Goal: Task Accomplishment & Management: Use online tool/utility

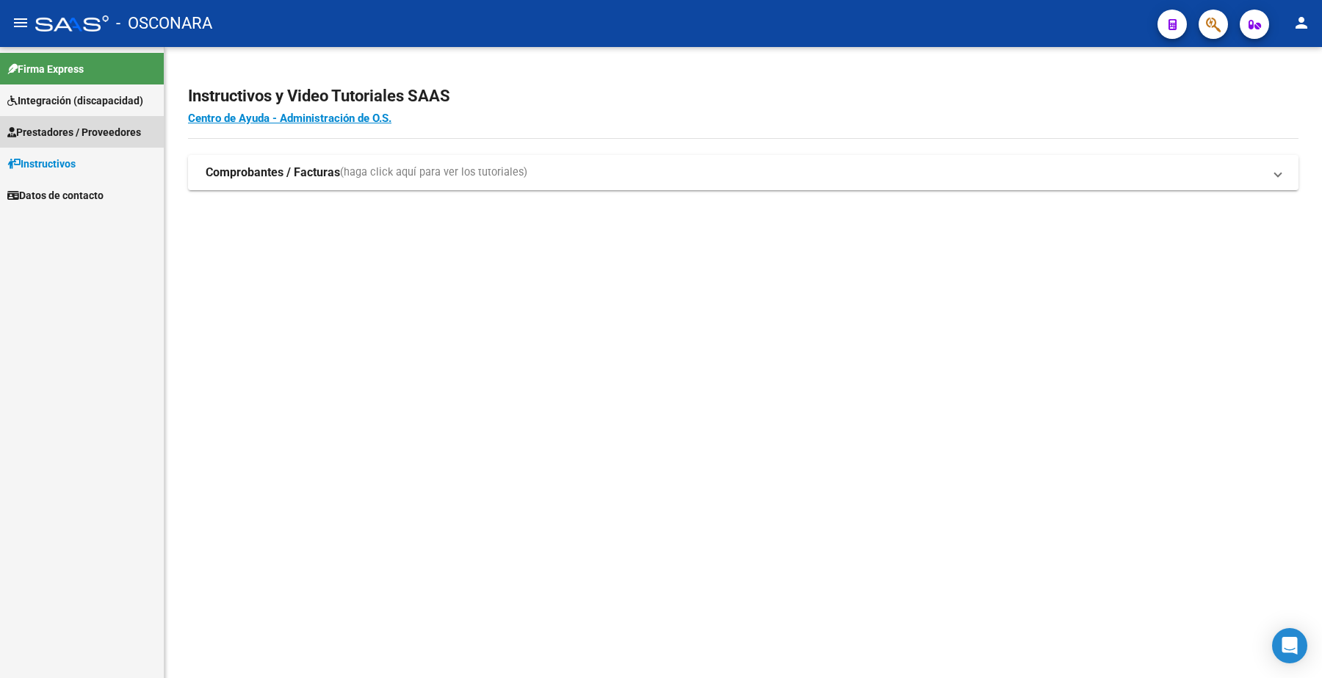
click at [120, 125] on span "Prestadores / Proveedores" at bounding box center [74, 132] width 134 height 16
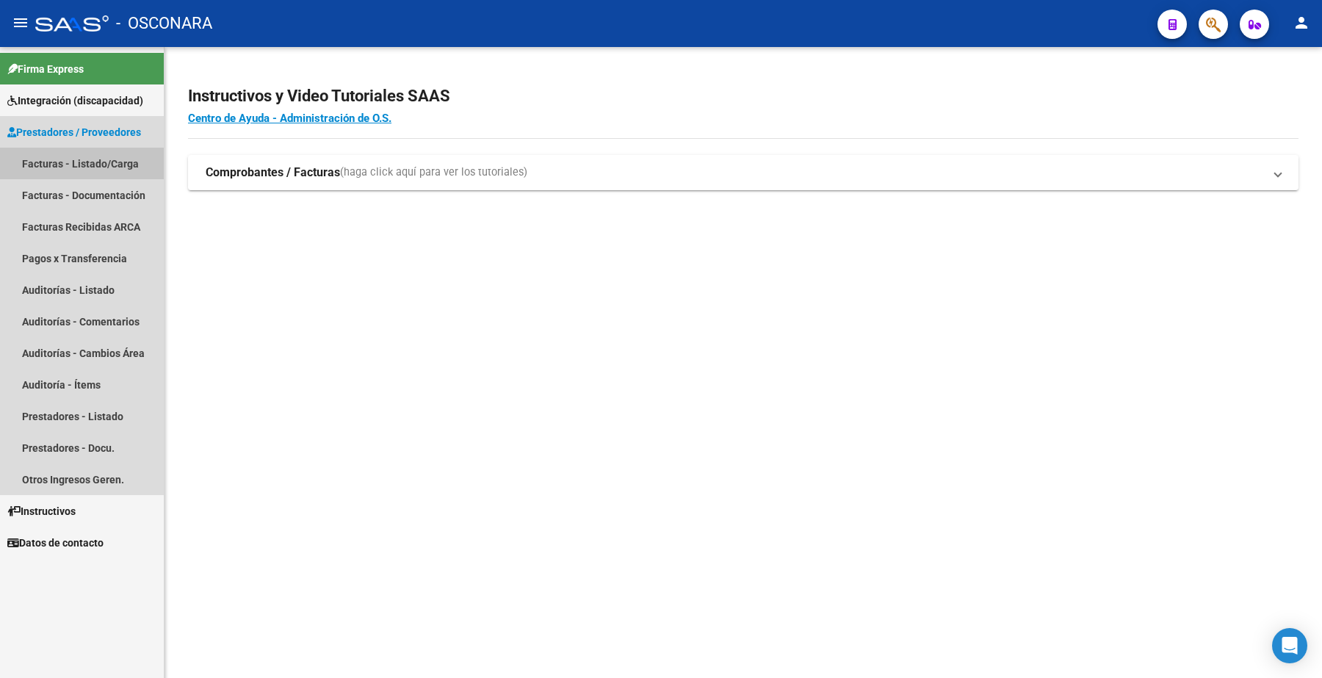
click at [97, 163] on link "Facturas - Listado/Carga" at bounding box center [82, 164] width 164 height 32
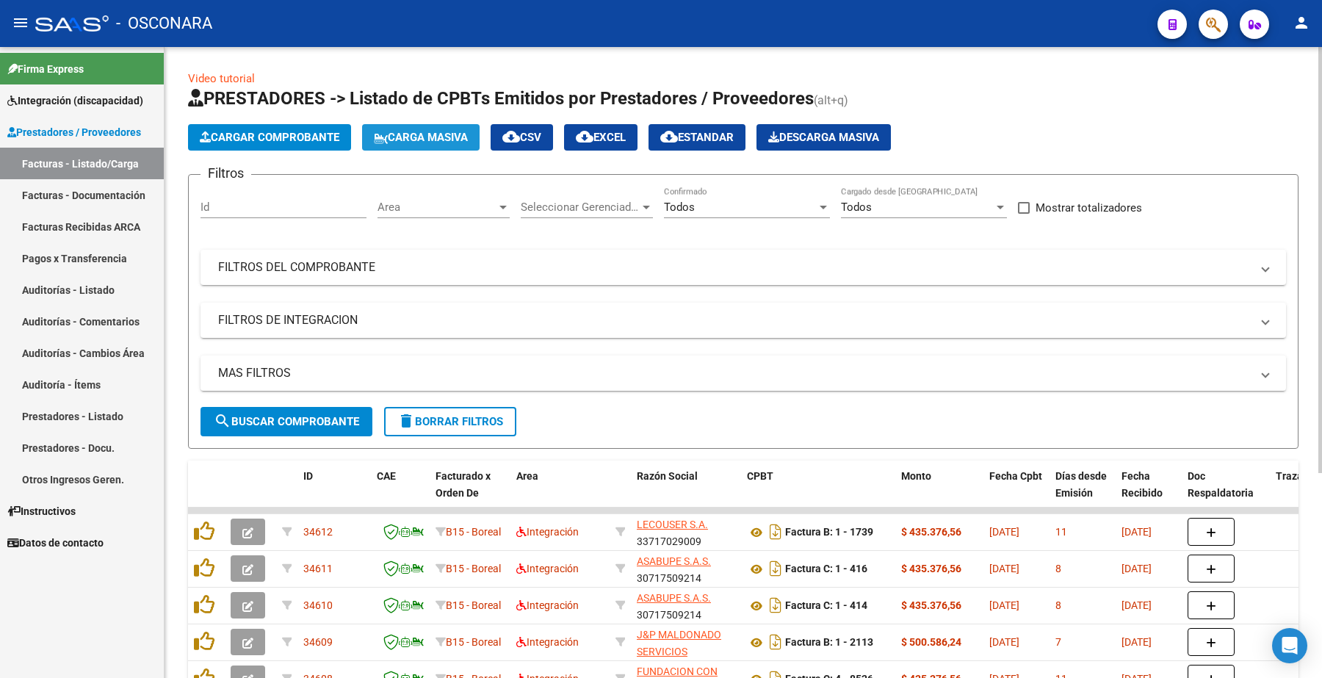
click at [419, 134] on span "Carga Masiva" at bounding box center [421, 137] width 94 height 13
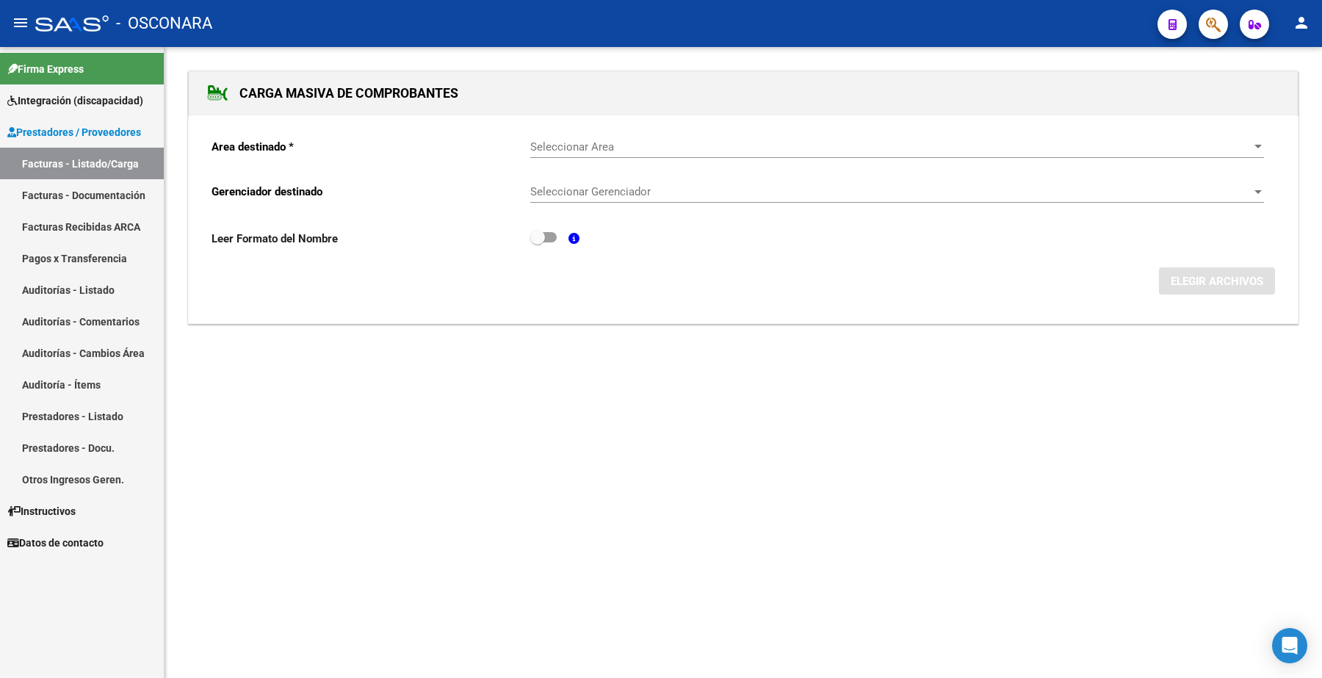
click at [562, 141] on span "Seleccionar Area" at bounding box center [890, 146] width 720 height 13
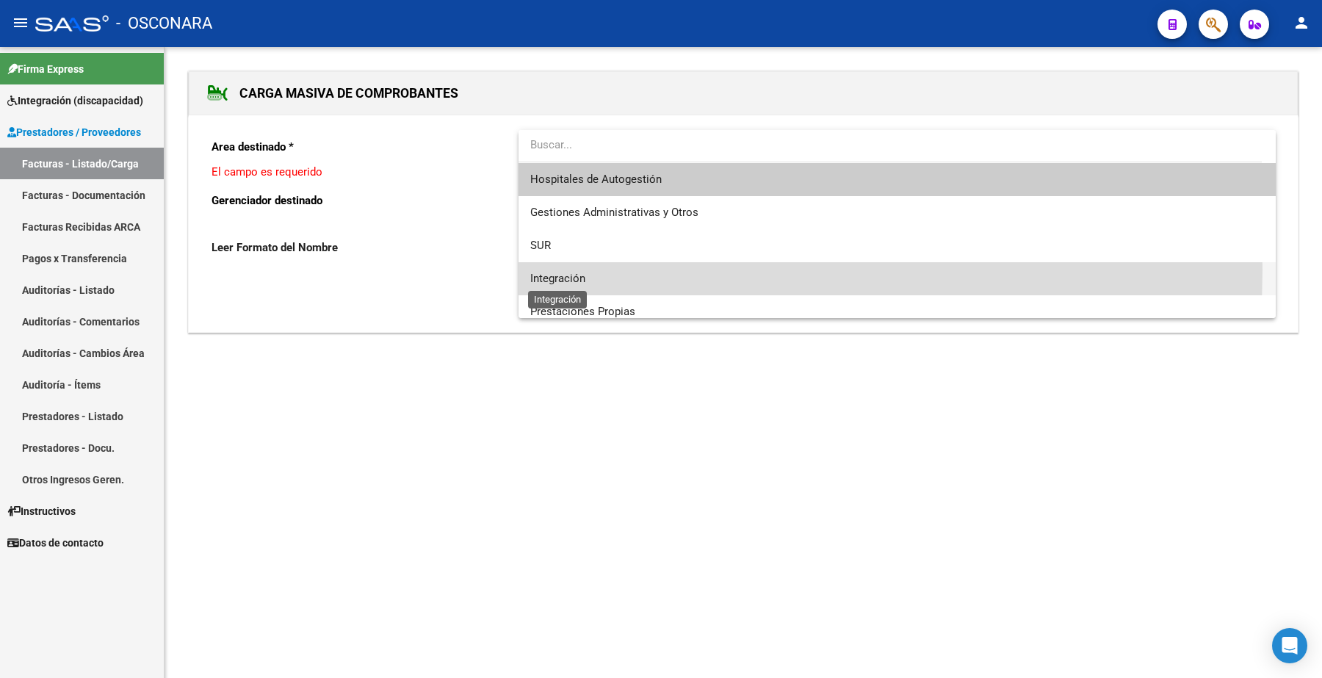
click at [570, 272] on span "Integración" at bounding box center [896, 278] width 733 height 33
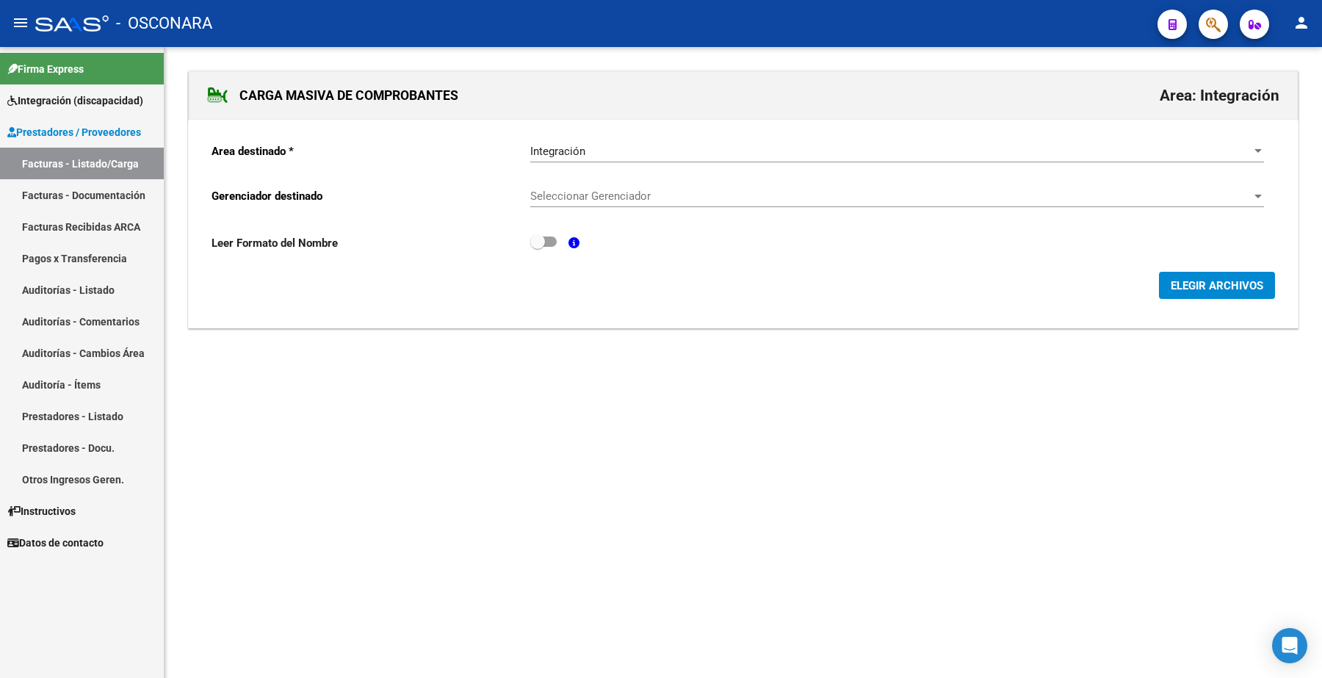
click at [570, 182] on div "Seleccionar Gerenciador Seleccionar Gerenciador" at bounding box center [896, 191] width 733 height 32
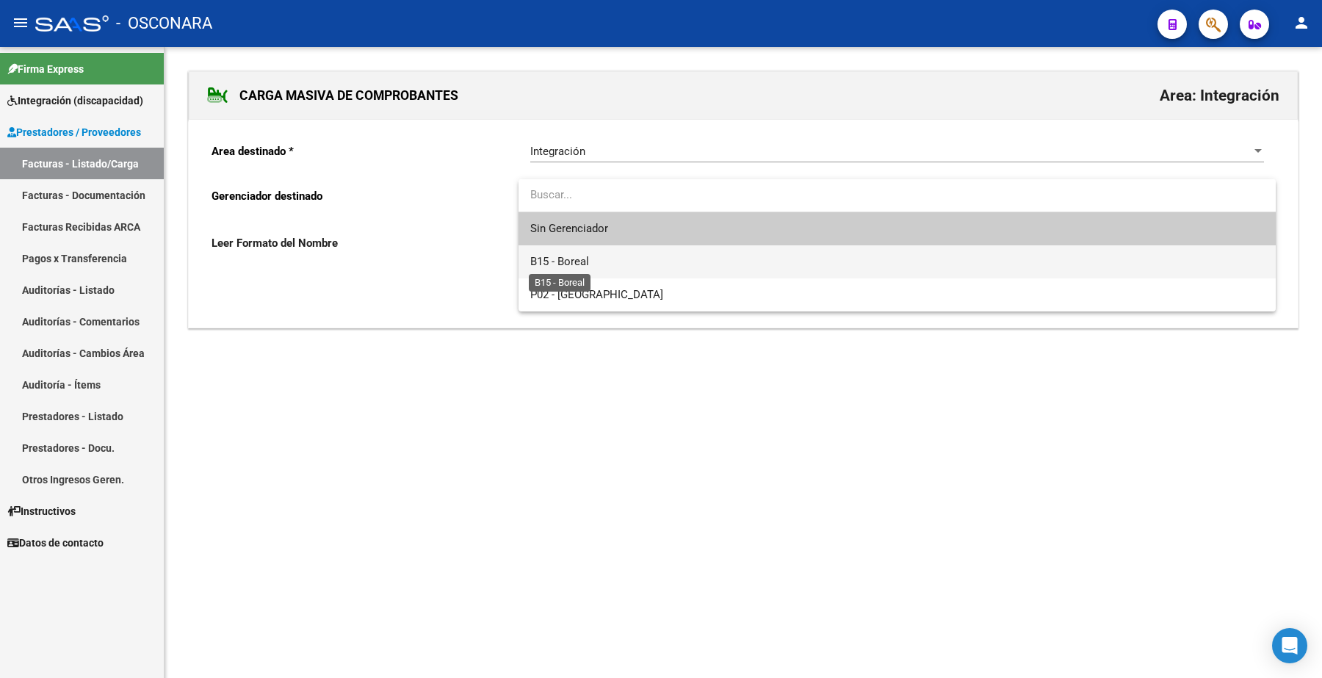
click at [574, 264] on span "B15 - Boreal" at bounding box center [559, 261] width 59 height 13
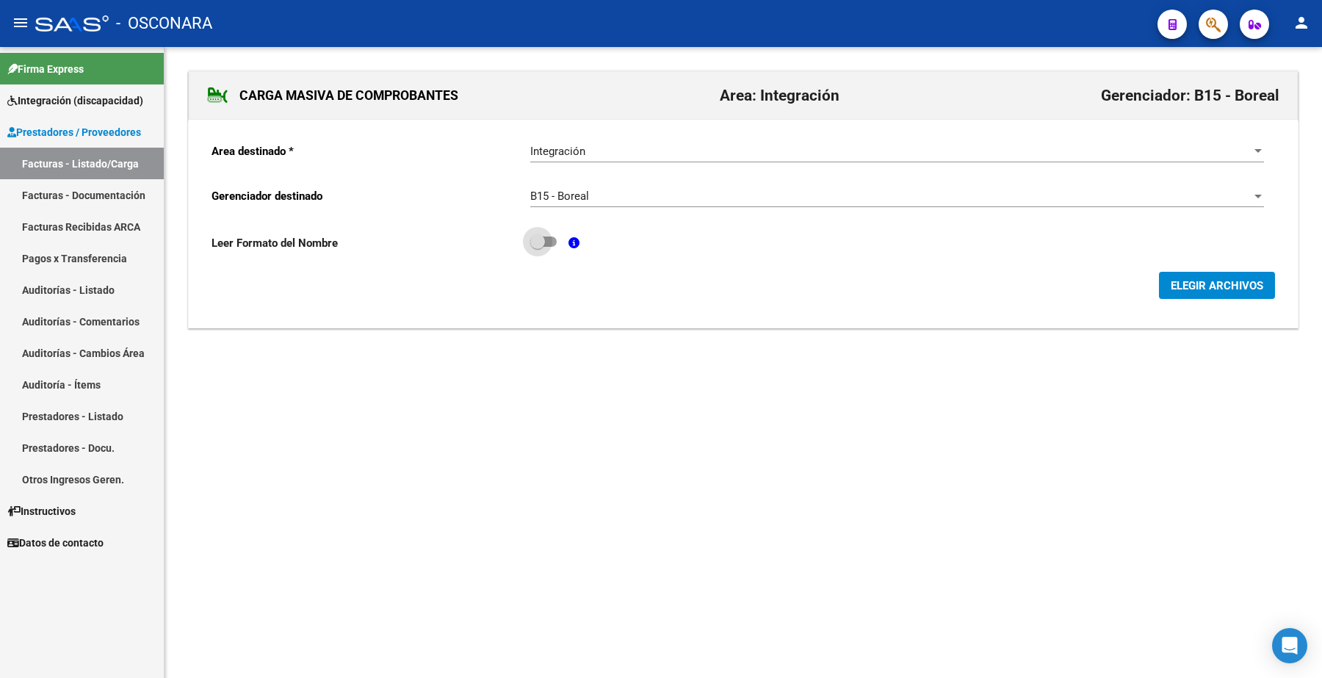
click at [548, 240] on span at bounding box center [543, 241] width 26 height 10
click at [537, 247] on input "checkbox" at bounding box center [537, 247] width 1 height 1
checkbox input "true"
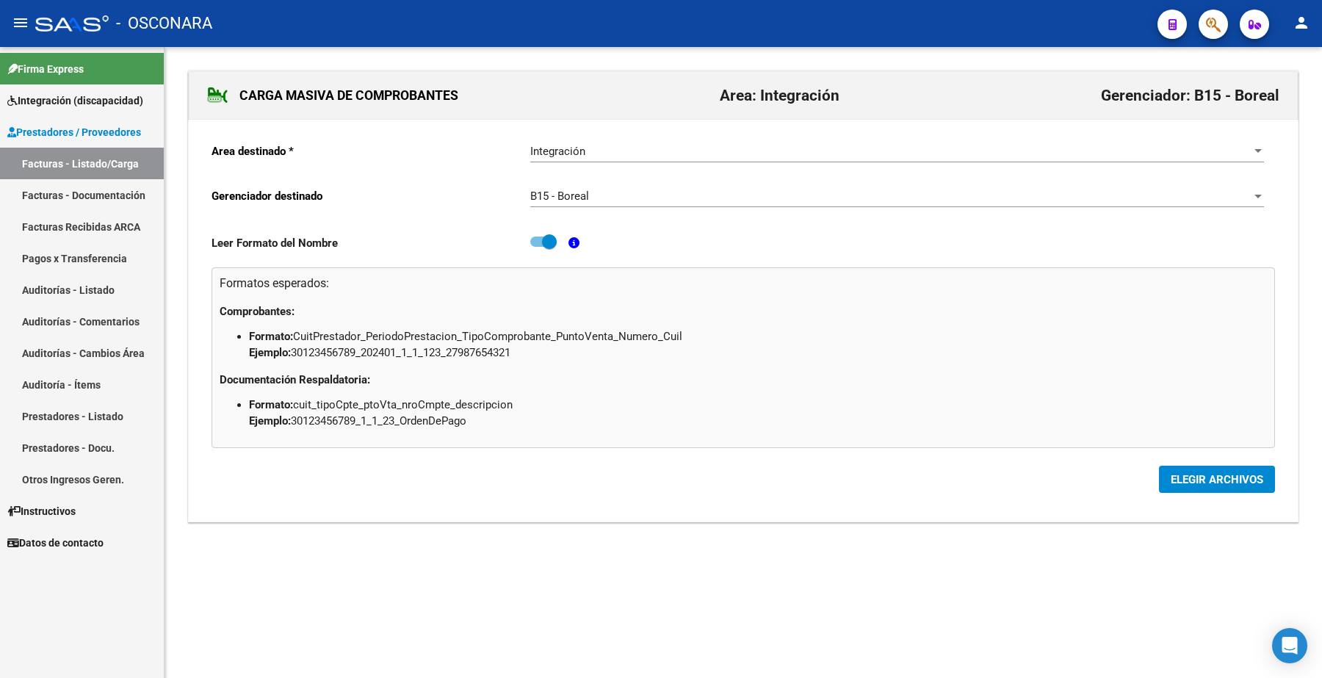
click at [1208, 477] on span "ELEGIR ARCHIVOS" at bounding box center [1216, 479] width 93 height 13
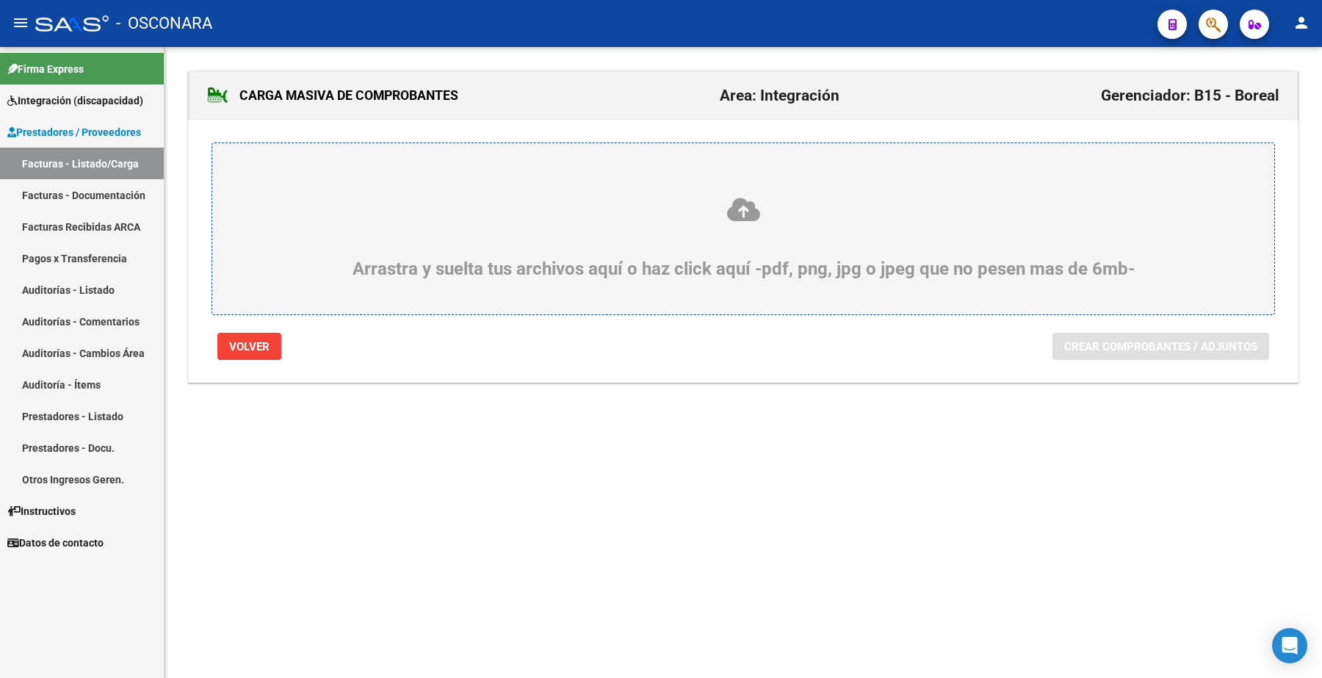
click at [721, 226] on div "Arrastra y suelta tus archivos aquí o haz click aquí -pdf, png, jpg o jpeg que …" at bounding box center [742, 237] width 991 height 83
click at [0, 0] on input "Arrastra y suelta tus archivos aquí o haz click aquí -pdf, png, jpg o jpeg que …" at bounding box center [0, 0] width 0 height 0
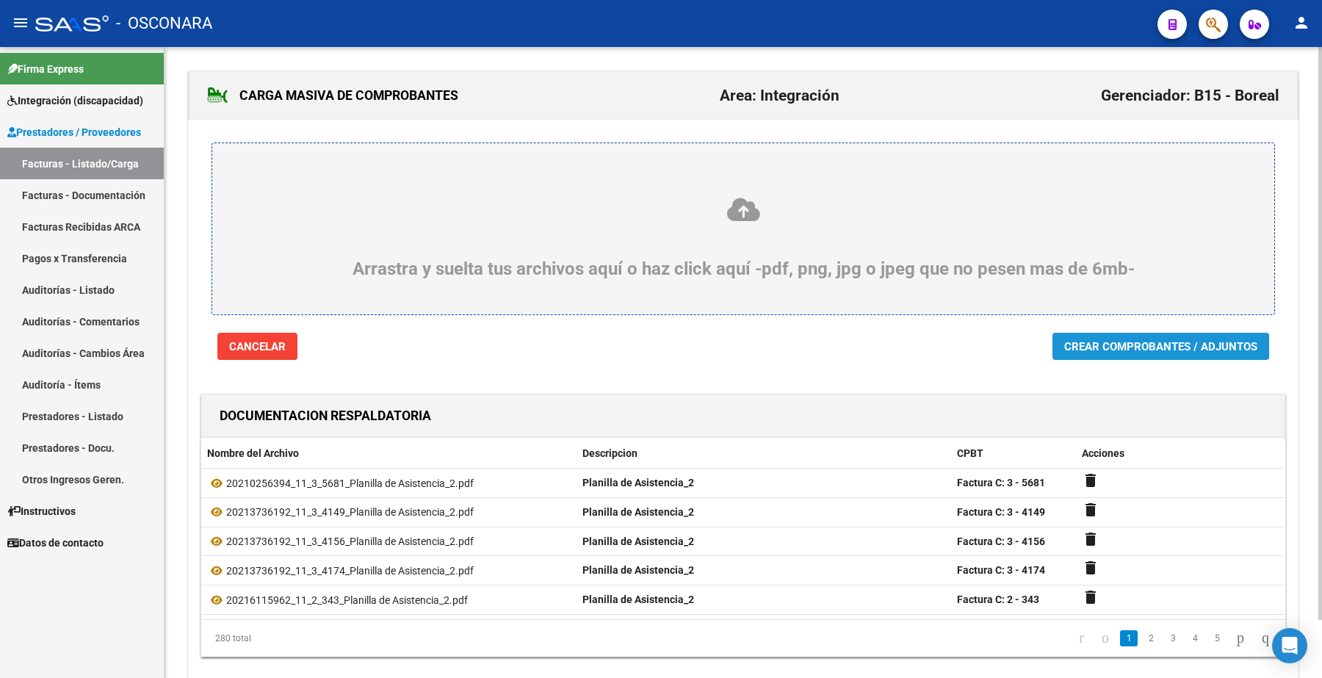
click at [1128, 344] on span "Crear Comprobantes / Adjuntos" at bounding box center [1160, 346] width 193 height 13
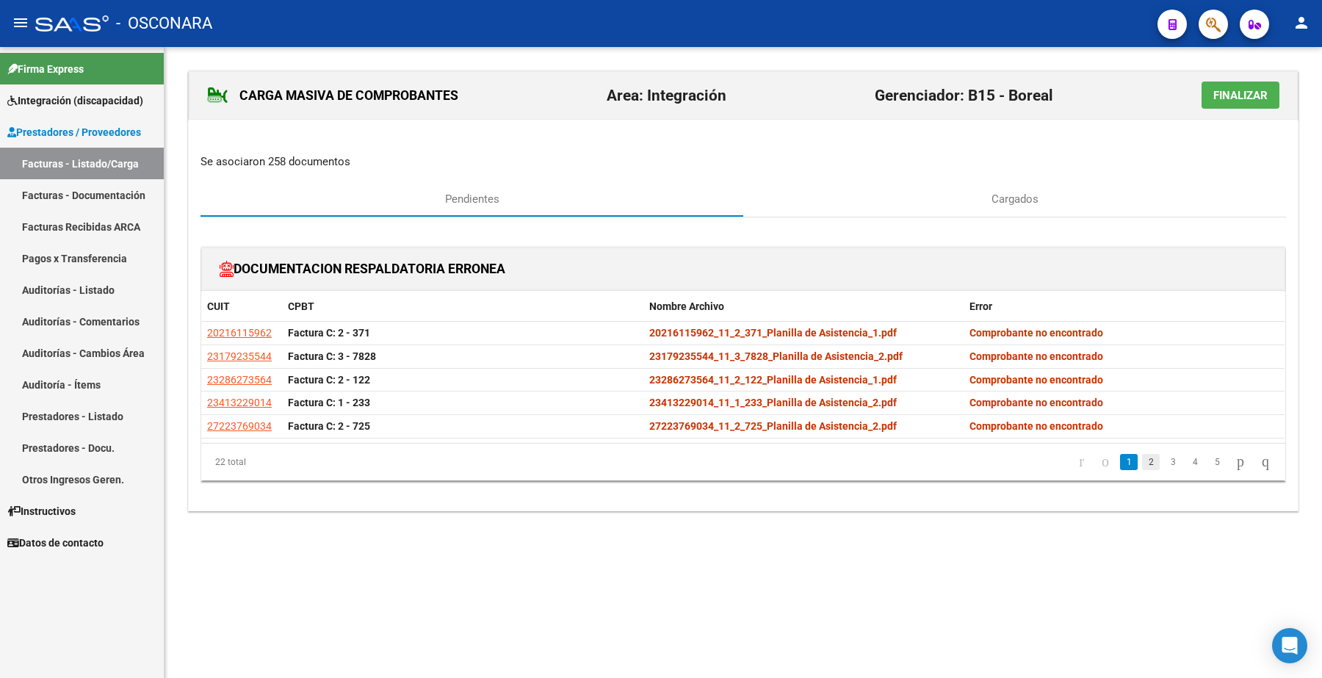
click at [1142, 467] on link "2" at bounding box center [1151, 462] width 18 height 16
click at [548, 140] on div at bounding box center [743, 131] width 1109 height 22
click at [1164, 467] on link "3" at bounding box center [1173, 462] width 18 height 16
click at [1142, 461] on link "2" at bounding box center [1151, 462] width 18 height 16
click at [1120, 465] on link "1" at bounding box center [1129, 462] width 18 height 16
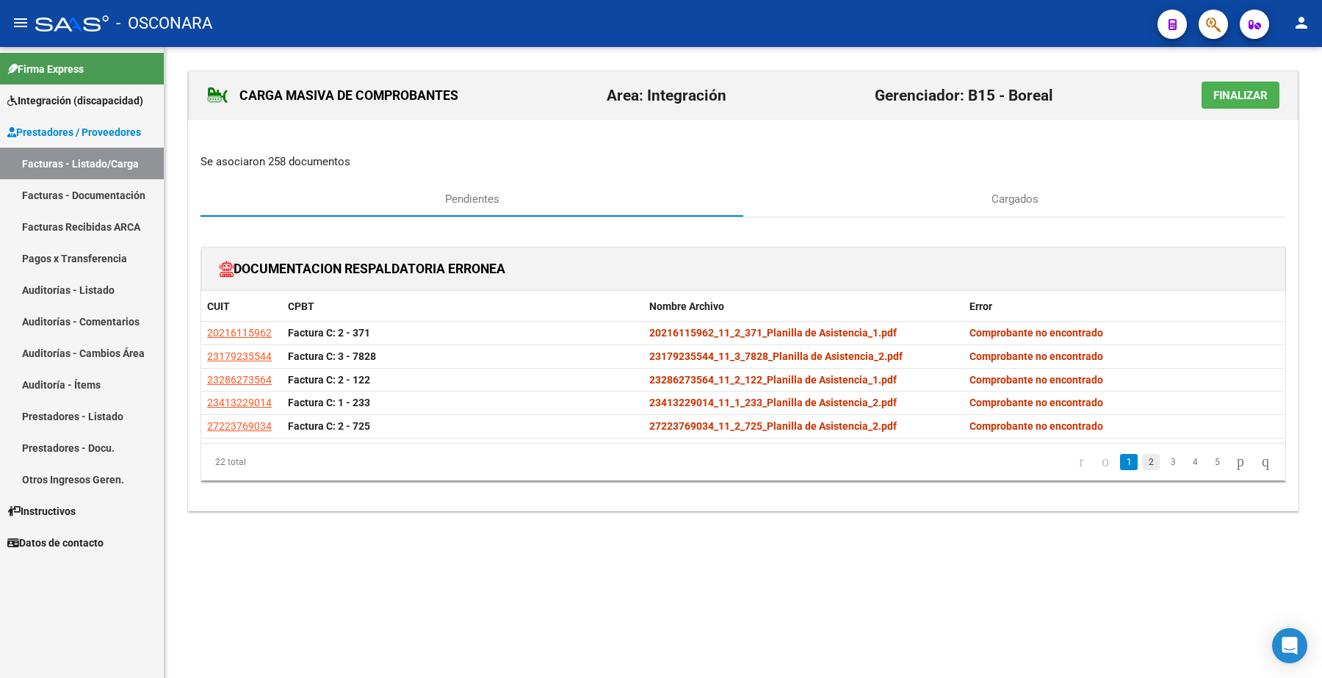
click at [1142, 464] on link "2" at bounding box center [1151, 462] width 18 height 16
click at [1164, 463] on link "3" at bounding box center [1173, 462] width 18 height 16
click at [1186, 465] on link "4" at bounding box center [1195, 462] width 18 height 16
click at [1208, 468] on link "5" at bounding box center [1217, 462] width 18 height 16
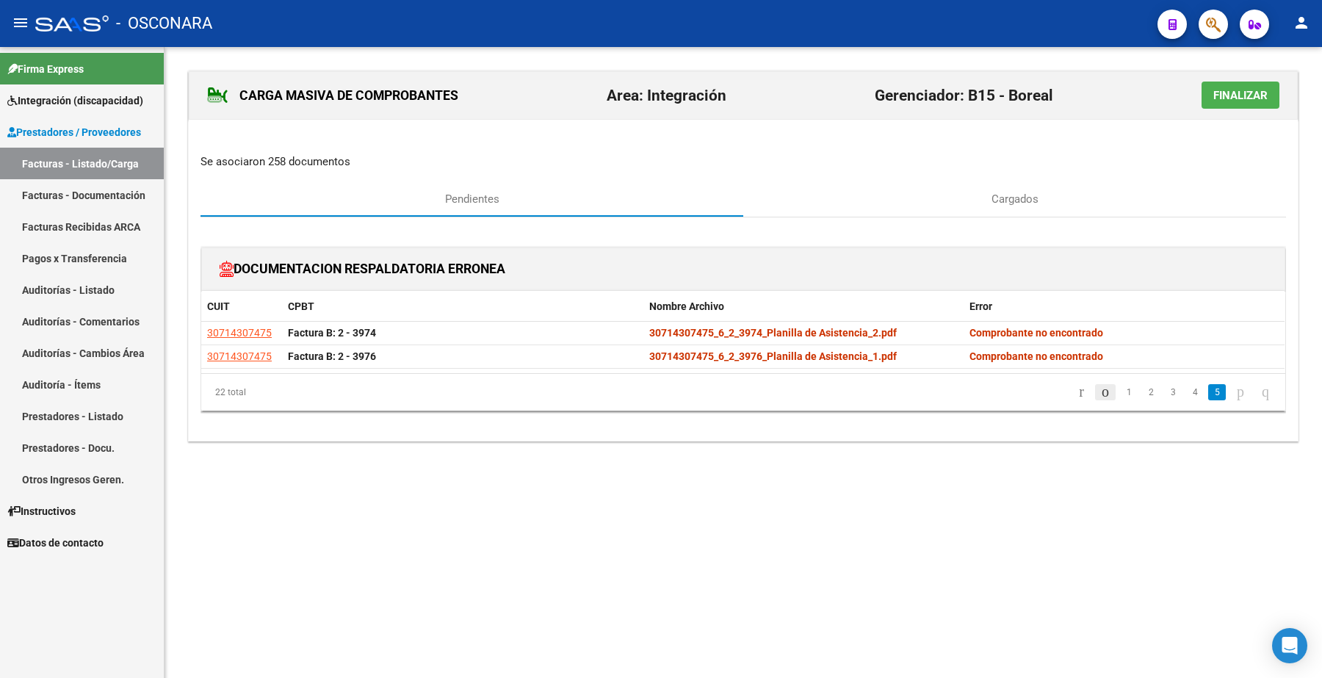
click at [1099, 393] on icon "go to previous page" at bounding box center [1105, 392] width 12 height 18
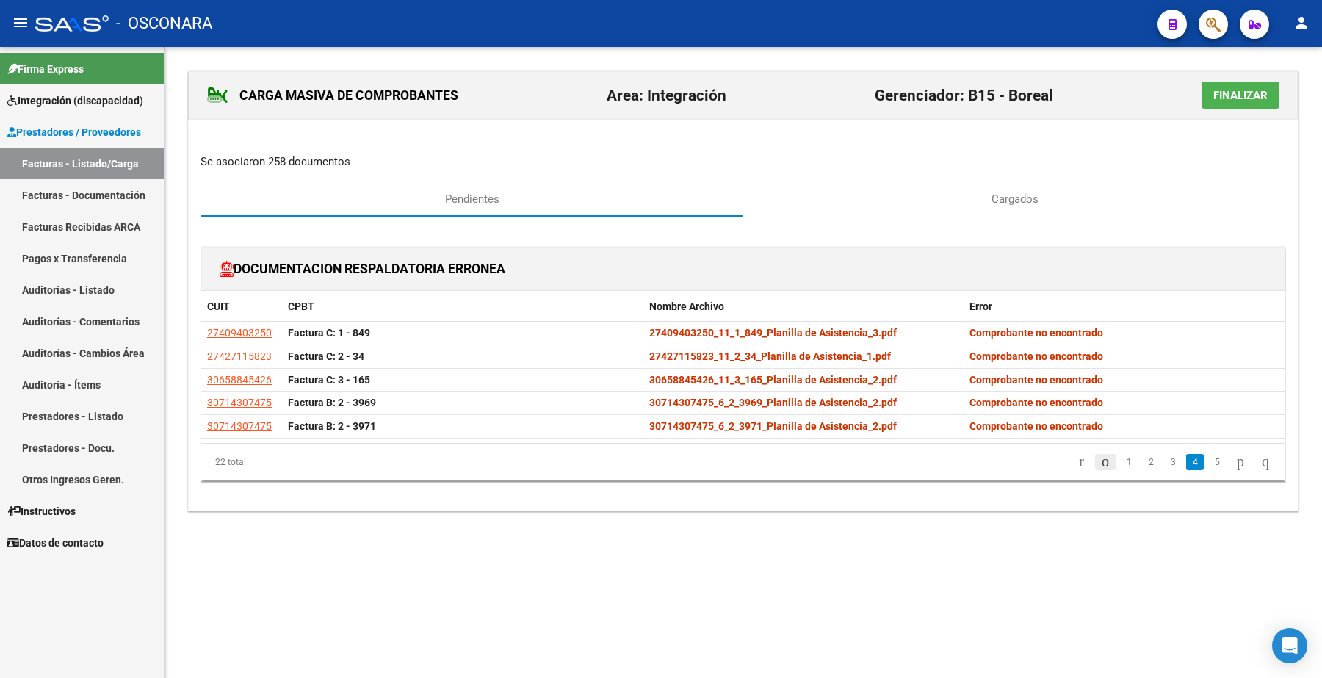
click at [1099, 457] on icon "go to previous page" at bounding box center [1105, 461] width 12 height 18
click at [613, 529] on div "CARGA MASIVA DE COMPROBANTES Area: Integración Gerenciador: B15 - Boreal Finali…" at bounding box center [742, 305] width 1157 height 517
click at [612, 529] on div "CARGA MASIVA DE COMPROBANTES Area: Integración Gerenciador: B15 - Boreal Finali…" at bounding box center [742, 305] width 1157 height 517
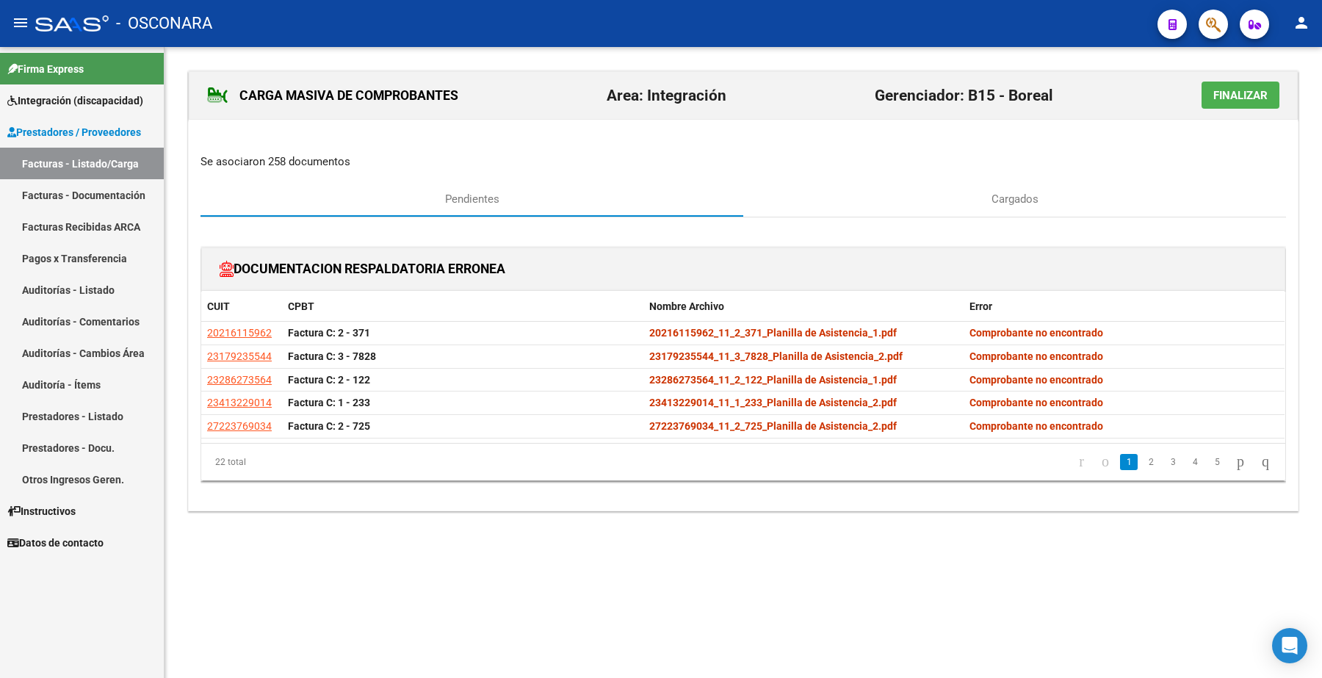
click at [886, 173] on div "CARGA MASIVA DE COMPROBANTES Area: Integración Gerenciador: B15 - Boreal Finali…" at bounding box center [743, 290] width 1110 height 441
click at [1234, 101] on button "Finalizar" at bounding box center [1240, 94] width 78 height 27
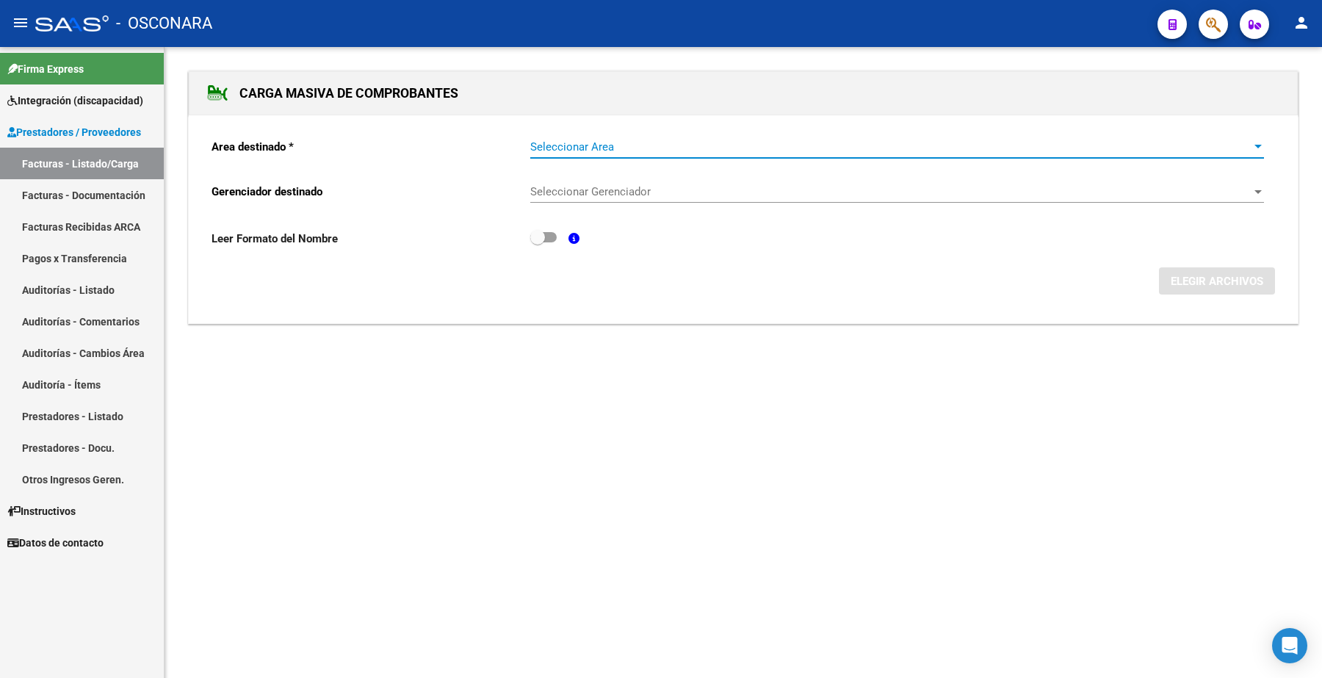
click at [648, 145] on span "Seleccionar Area" at bounding box center [890, 146] width 720 height 13
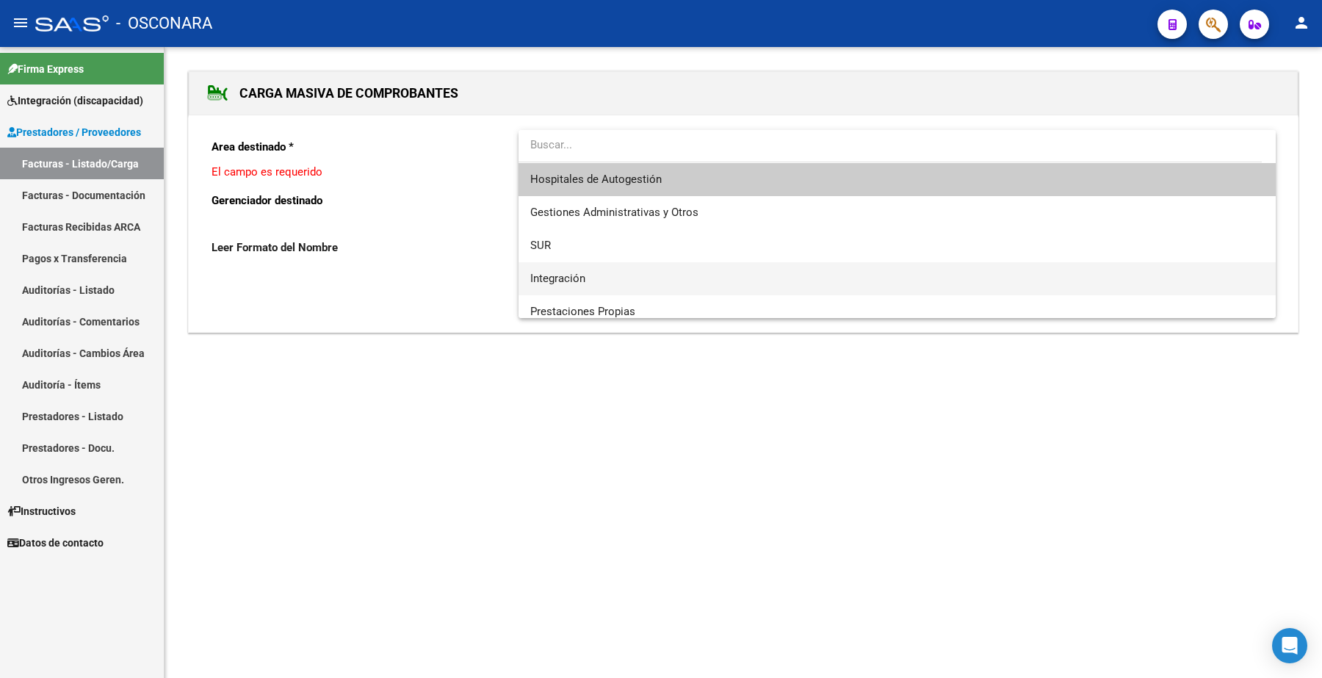
click at [592, 273] on span "Integración" at bounding box center [896, 278] width 733 height 33
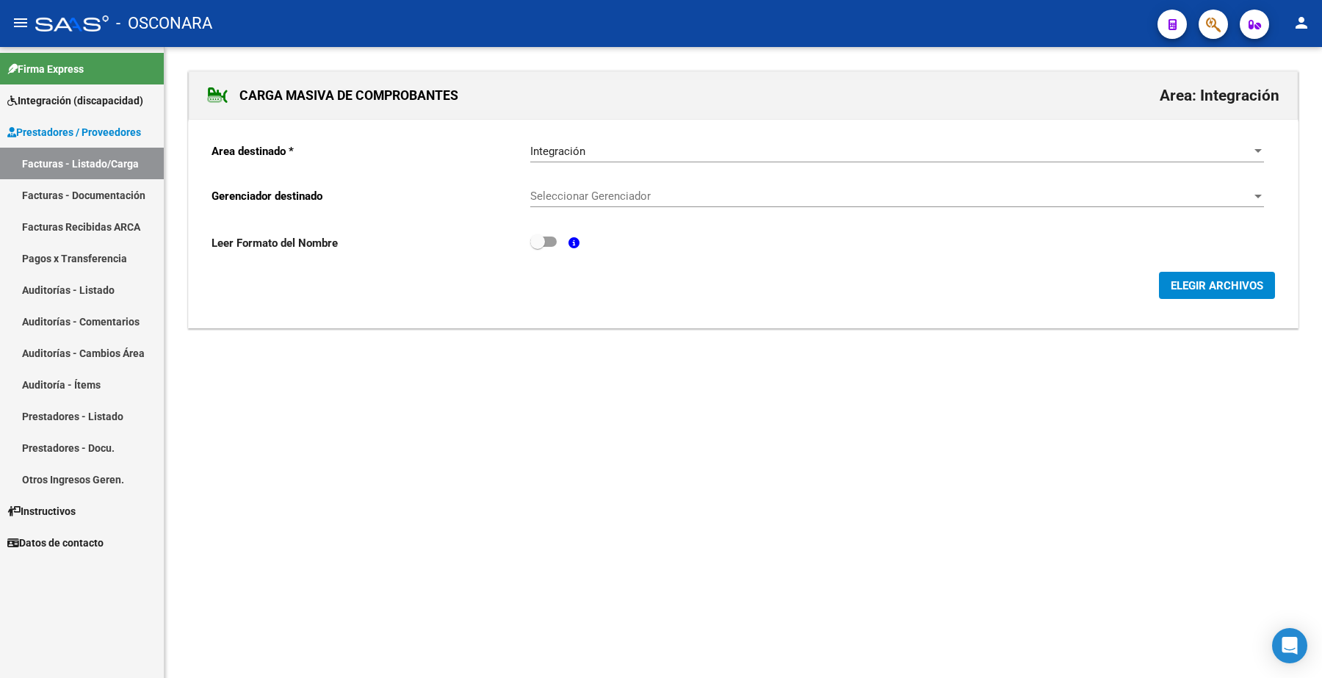
click at [589, 204] on div "Seleccionar Gerenciador Seleccionar Gerenciador" at bounding box center [896, 191] width 733 height 32
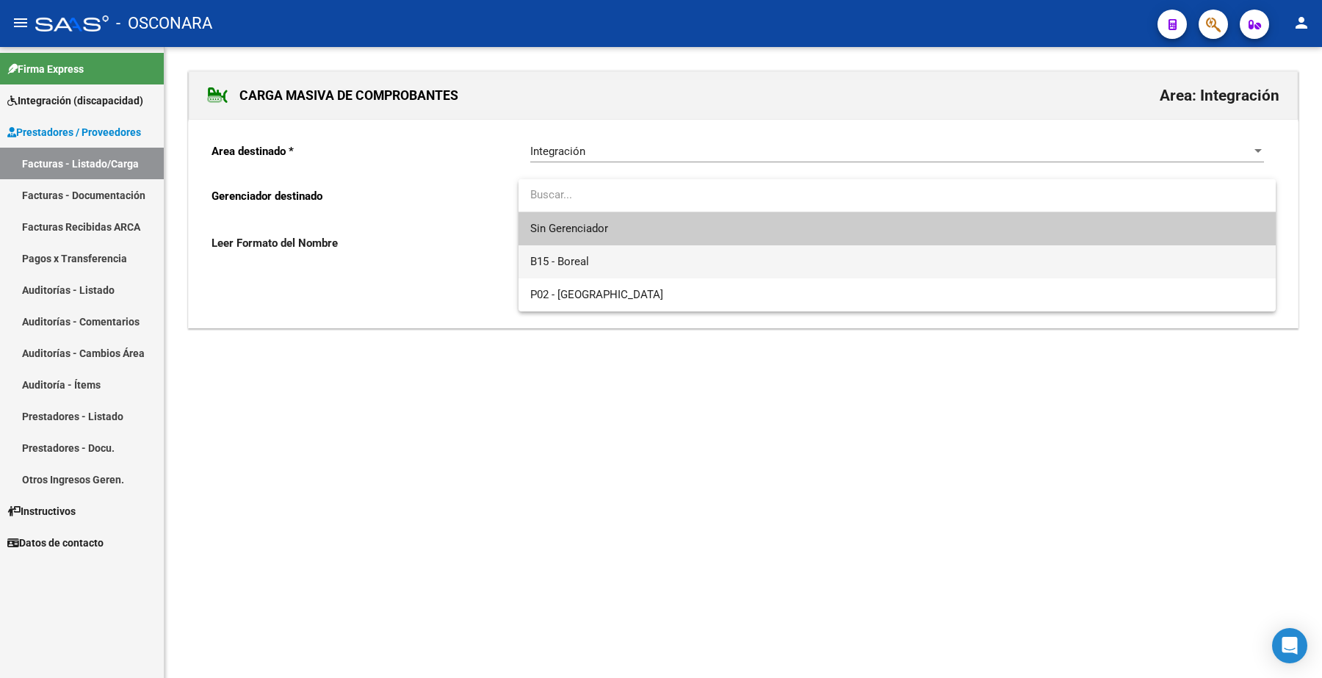
click at [582, 253] on span "B15 - Boreal" at bounding box center [896, 261] width 733 height 33
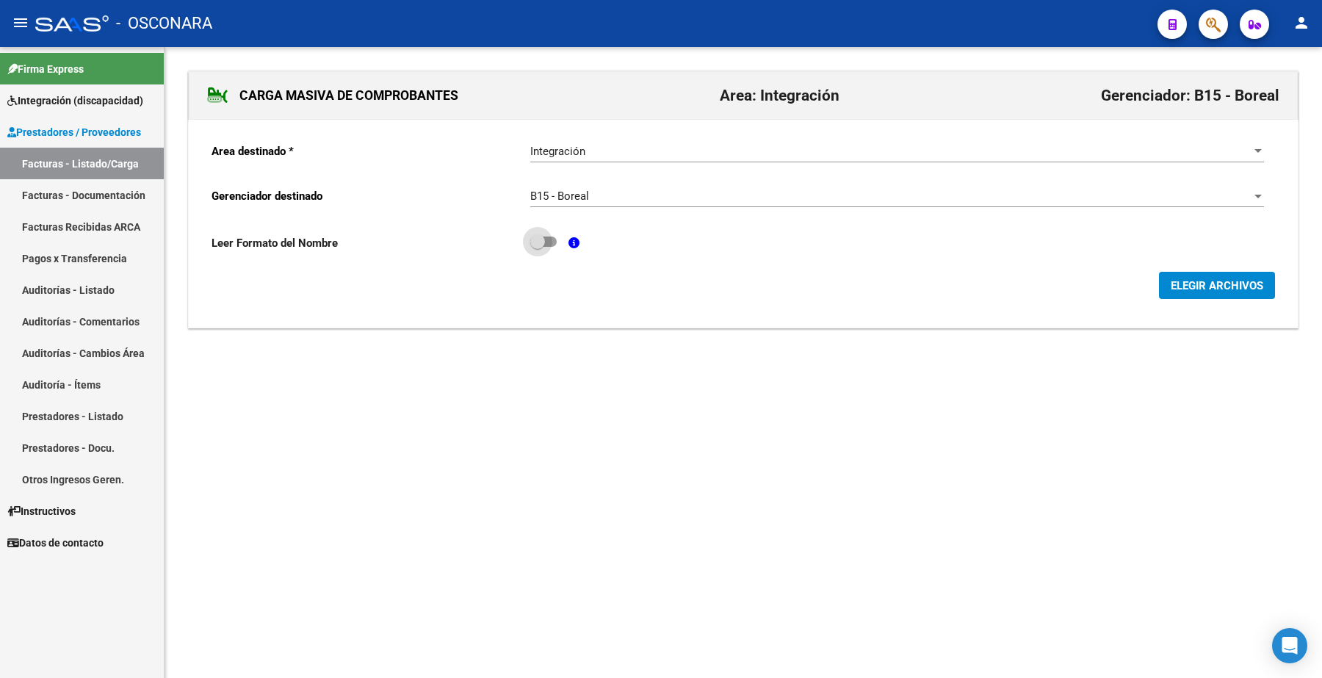
click at [547, 236] on span at bounding box center [543, 241] width 26 height 10
click at [537, 247] on input "checkbox" at bounding box center [537, 247] width 1 height 1
checkbox input "true"
